Goal: Transaction & Acquisition: Register for event/course

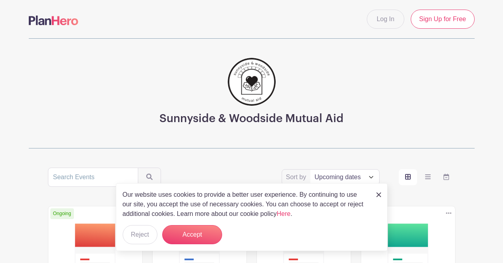
click at [380, 196] on img at bounding box center [378, 195] width 5 height 5
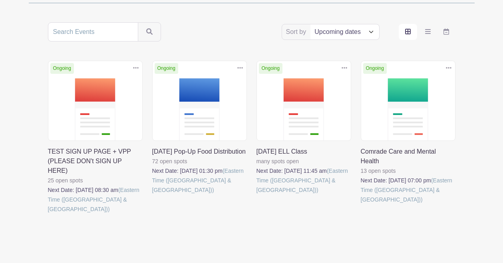
scroll to position [146, 0]
click at [152, 195] on link at bounding box center [152, 195] width 0 height 0
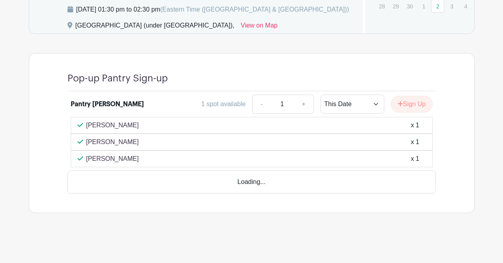
scroll to position [438, 0]
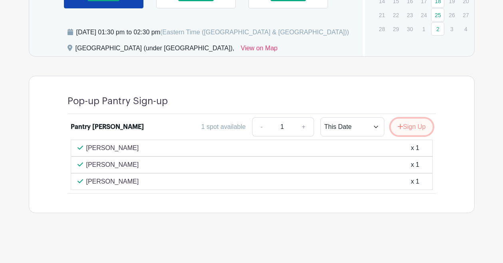
click at [415, 123] on button "Sign Up" at bounding box center [412, 127] width 42 height 17
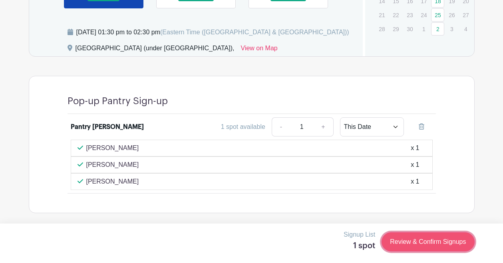
click at [439, 242] on link "Review & Confirm Signups" at bounding box center [428, 242] width 93 height 19
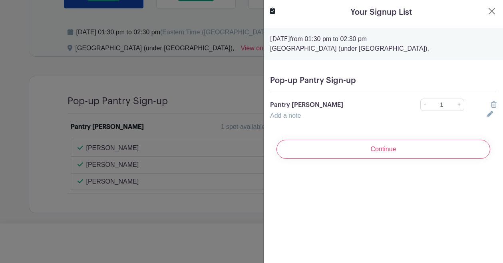
drag, startPoint x: 288, startPoint y: 38, endPoint x: 425, endPoint y: 40, distance: 136.2
click at [426, 38] on p "[DATE] 01:30 pm to 02:30 pm" at bounding box center [383, 39] width 227 height 10
click at [407, 205] on div "Your Signup List [DATE] 01:30 pm to 02:30 pm [GEOGRAPHIC_DATA] (under [GEOGRAPH…" at bounding box center [383, 131] width 240 height 263
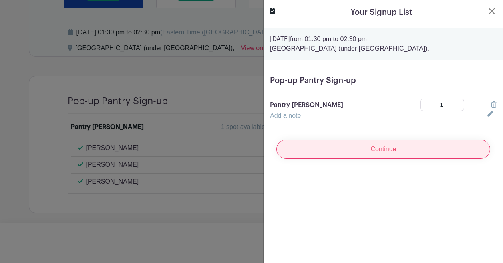
click at [400, 151] on input "Continue" at bounding box center [383, 149] width 214 height 19
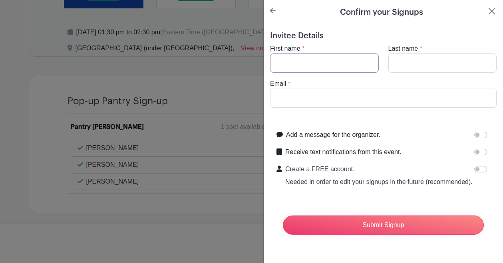
click at [325, 55] on input "First name" at bounding box center [324, 63] width 109 height 19
type input "[PERSON_NAME]"
type input "Ferrari"
type input "[EMAIL_ADDRESS][DOMAIN_NAME]"
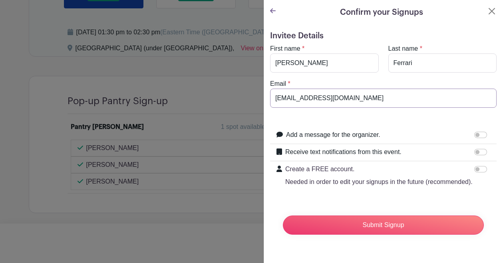
click at [359, 101] on input "[EMAIL_ADDRESS][DOMAIN_NAME]" at bounding box center [383, 98] width 227 height 19
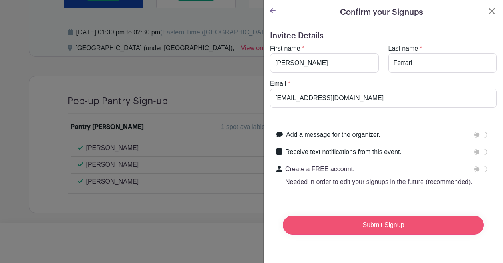
click at [359, 230] on input "Submit Signup" at bounding box center [383, 225] width 201 height 19
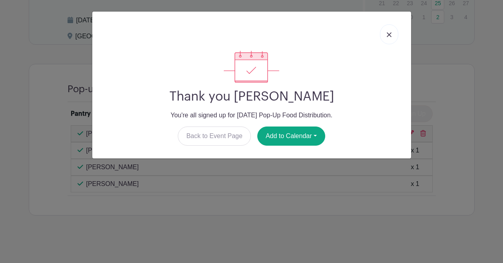
click at [387, 36] on img at bounding box center [389, 34] width 5 height 5
